Goal: Transaction & Acquisition: Book appointment/travel/reservation

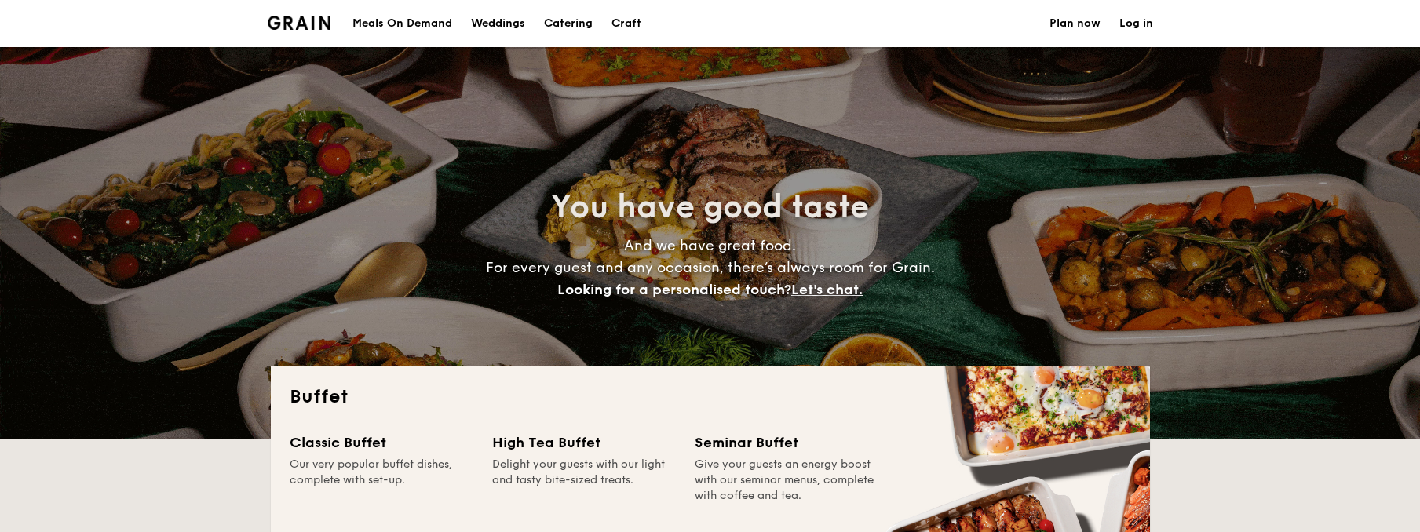
select select
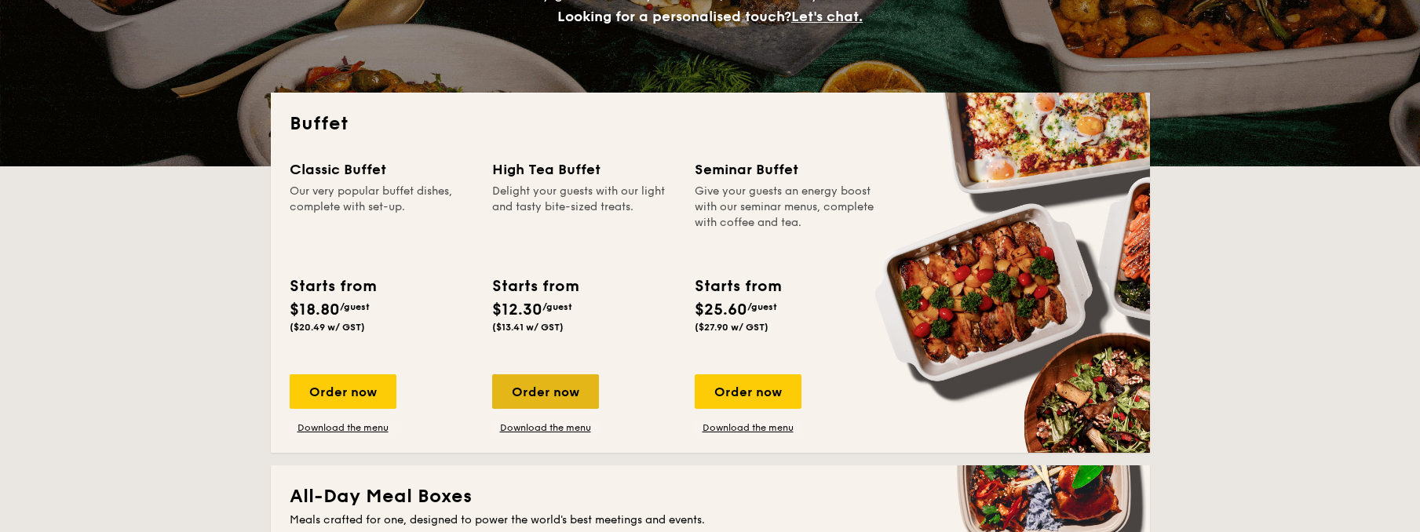
scroll to position [347, 0]
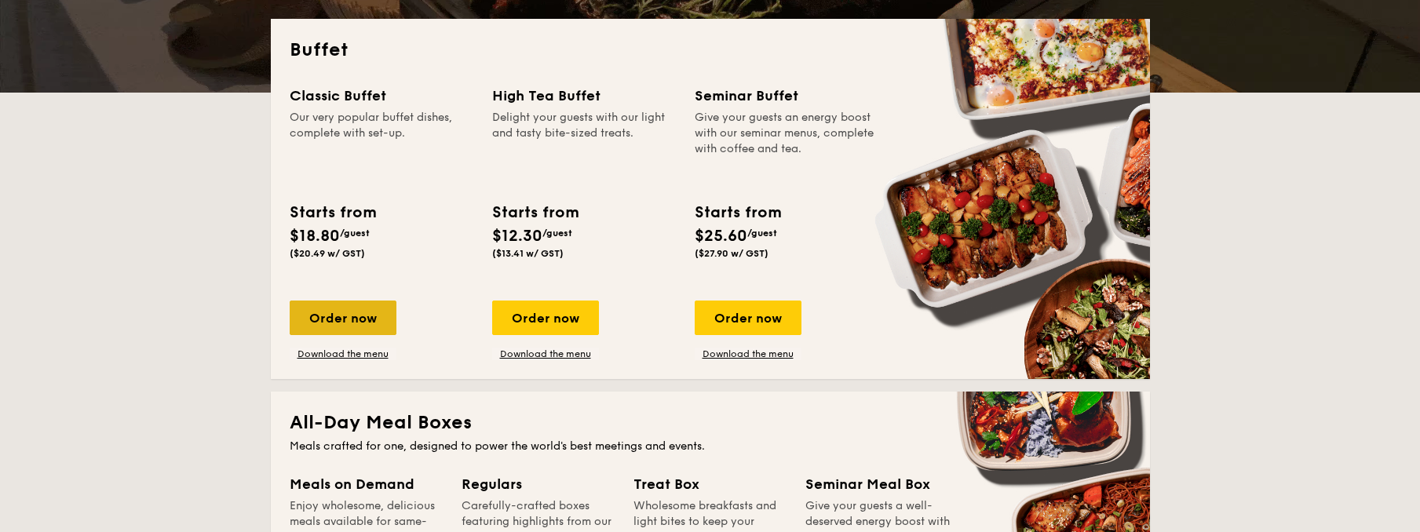
click at [294, 335] on div "Order now" at bounding box center [343, 318] width 107 height 35
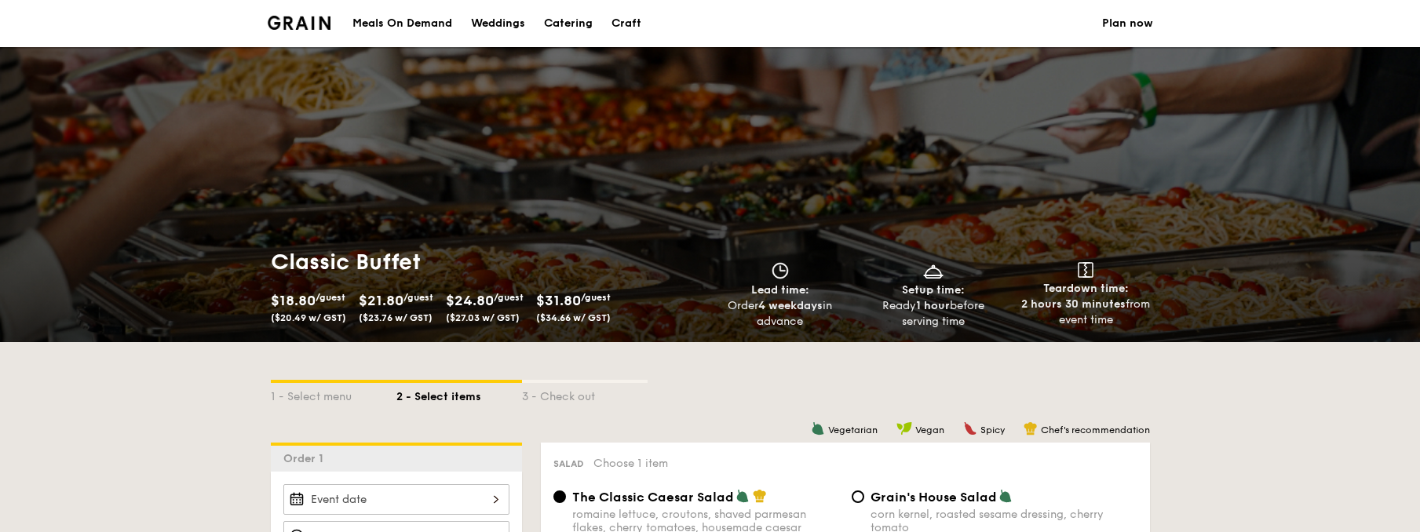
click at [359, 295] on span "$21.80" at bounding box center [381, 300] width 45 height 17
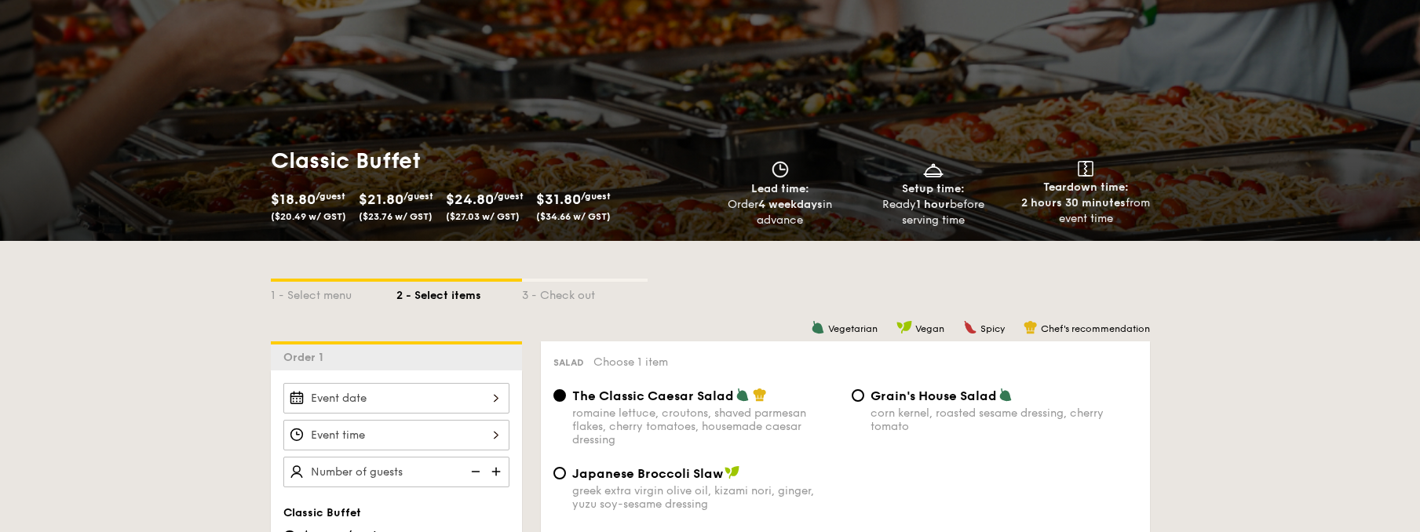
scroll to position [294, 0]
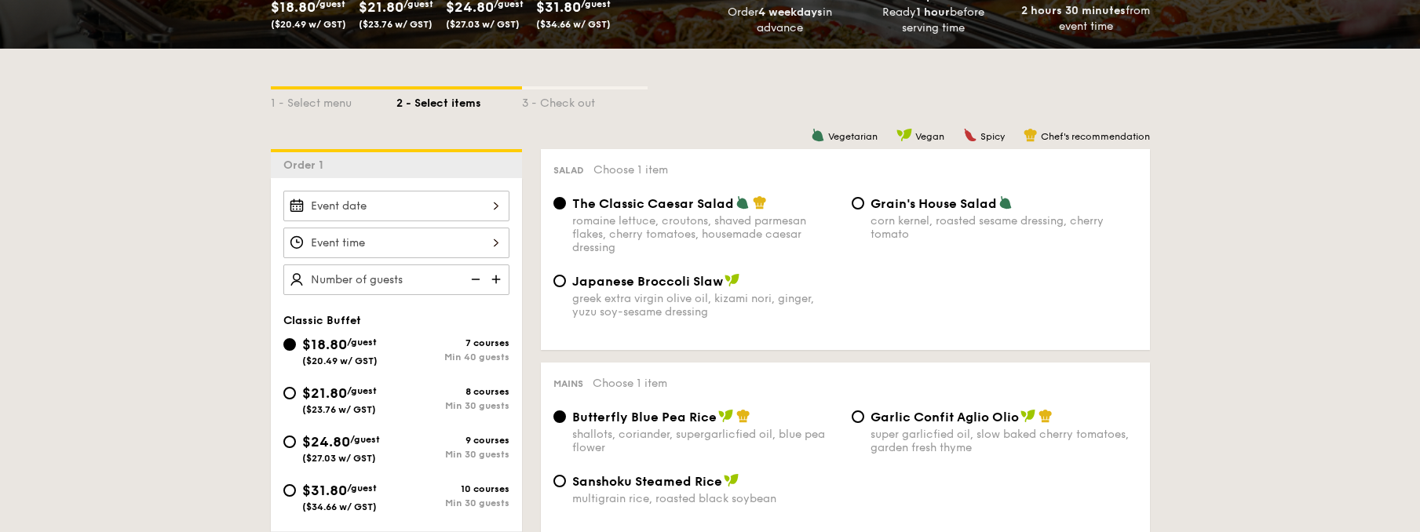
click at [377, 221] on div at bounding box center [396, 206] width 226 height 31
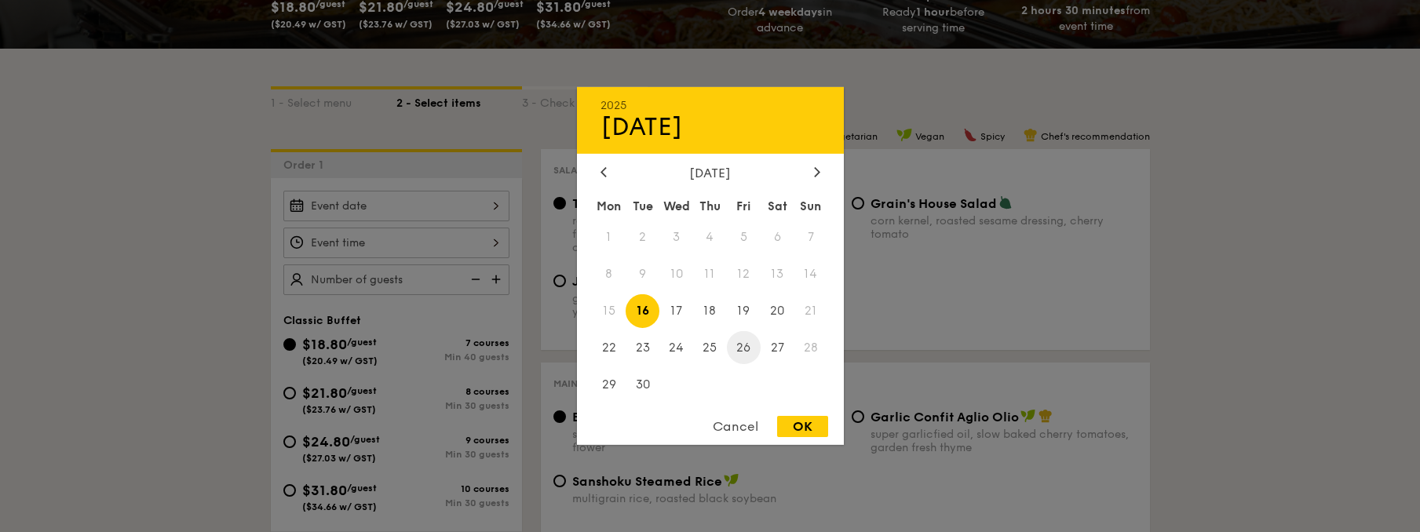
click at [743, 345] on span "26" at bounding box center [744, 347] width 34 height 34
click at [806, 435] on div "OK" at bounding box center [802, 426] width 51 height 21
type input "[DATE]"
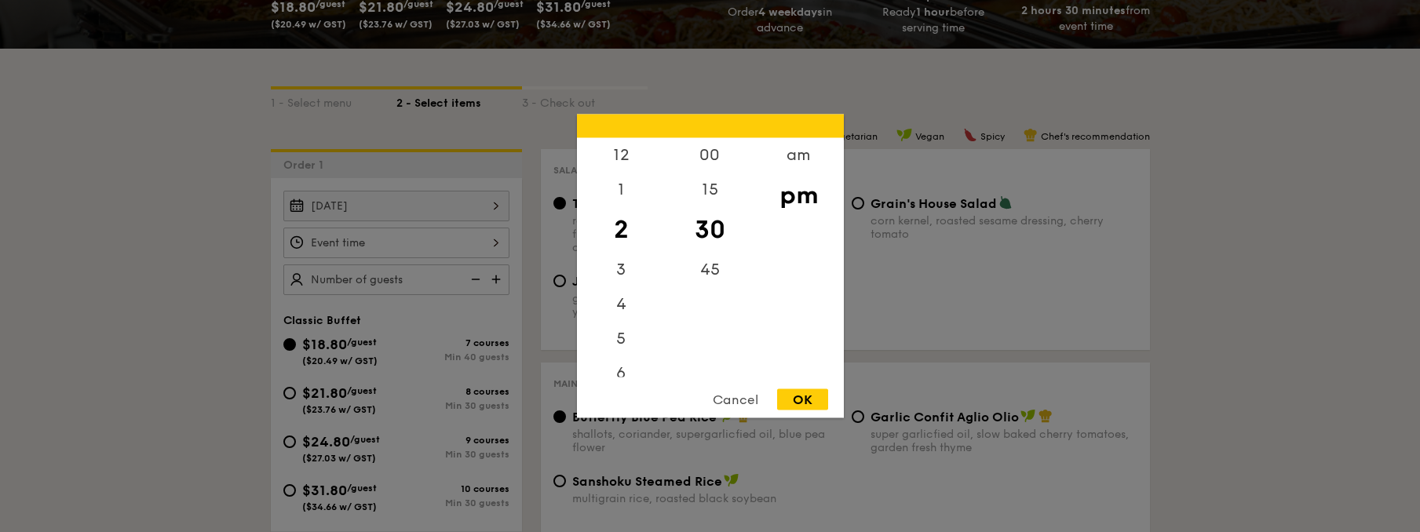
click at [377, 258] on div "12 1 2 3 4 5 6 7 8 9 10 11 00 15 30 45 am pm Cancel OK" at bounding box center [396, 243] width 226 height 31
click at [635, 334] on div "5" at bounding box center [621, 345] width 89 height 46
click at [704, 270] on div "45" at bounding box center [710, 276] width 89 height 46
click at [798, 398] on div "OK" at bounding box center [802, 399] width 51 height 21
type input "5:45PM"
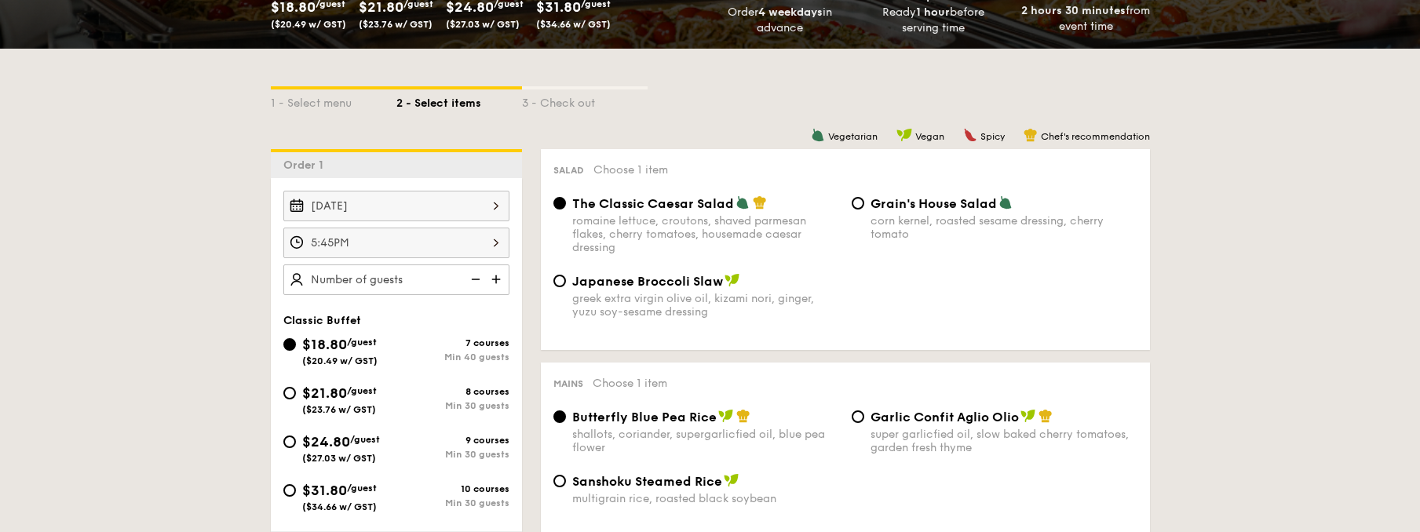
scroll to position [297, 0]
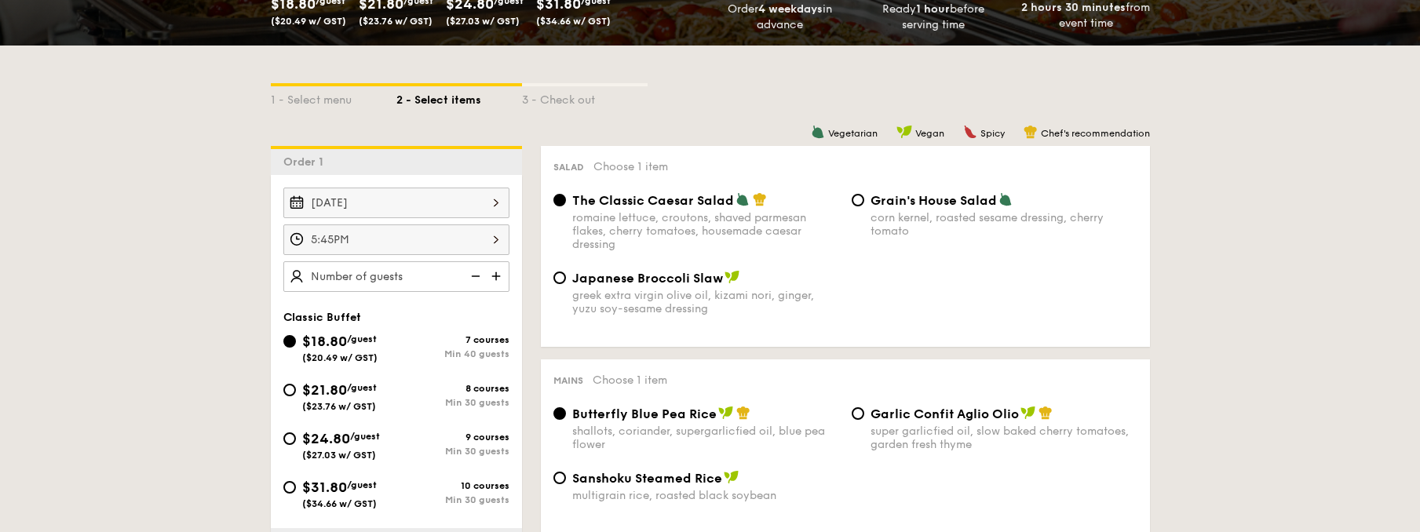
click at [486, 291] on img at bounding box center [498, 276] width 24 height 30
type input "40 guests"
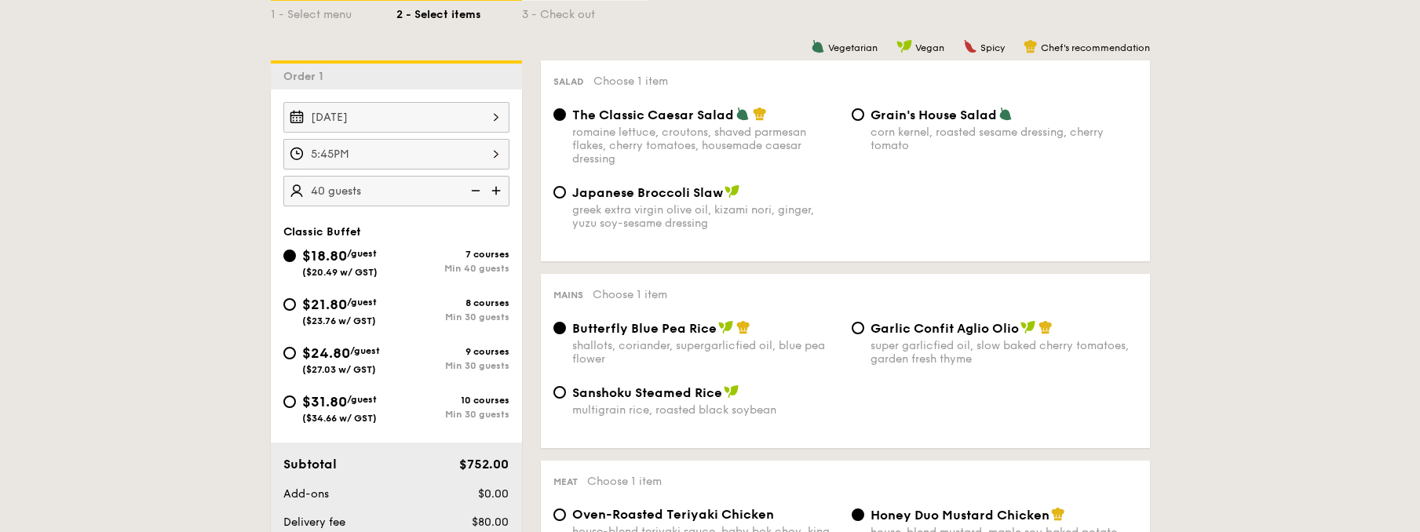
scroll to position [395, 0]
